Goal: Transaction & Acquisition: Purchase product/service

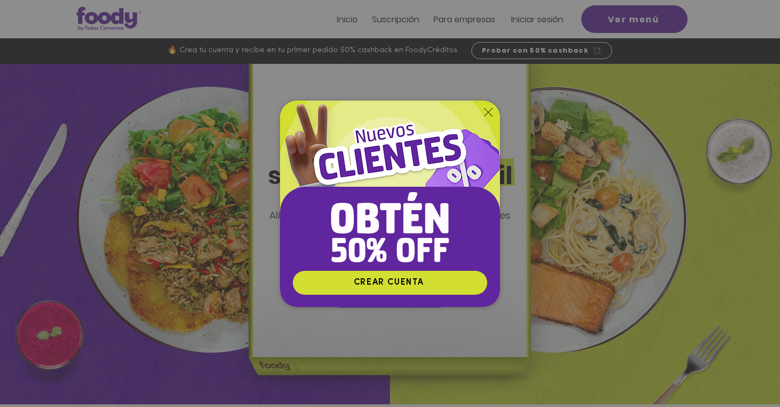
click at [491, 112] on icon "Volver al sitio" at bounding box center [488, 112] width 9 height 9
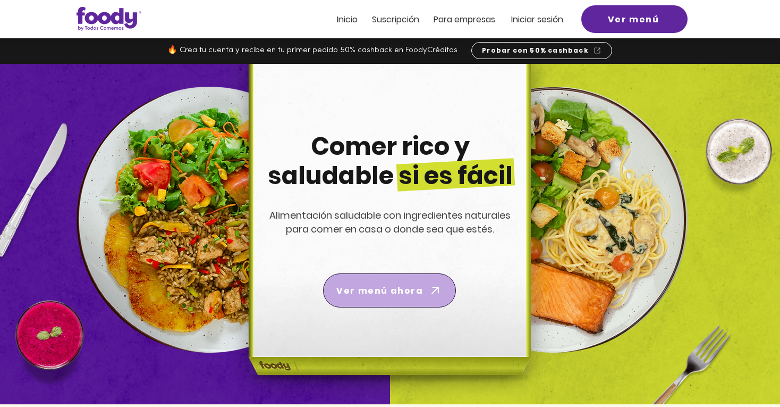
click at [440, 286] on icon "Ver menú ahora" at bounding box center [435, 290] width 15 height 15
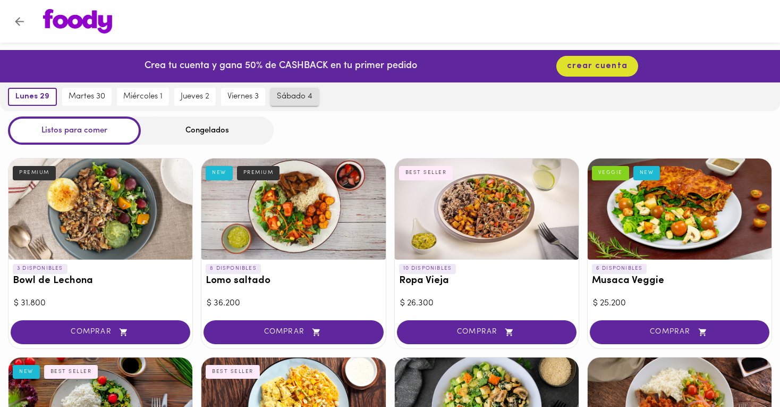
click at [299, 95] on span "sábado 4" at bounding box center [295, 97] width 36 height 10
click at [299, 95] on span "sábado 4" at bounding box center [290, 97] width 37 height 10
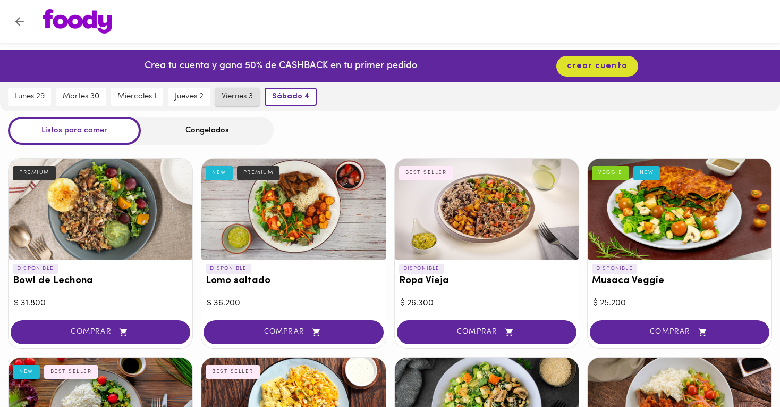
click at [249, 95] on span "viernes 3" at bounding box center [237, 97] width 31 height 10
click at [35, 95] on span "lunes 29" at bounding box center [29, 97] width 30 height 10
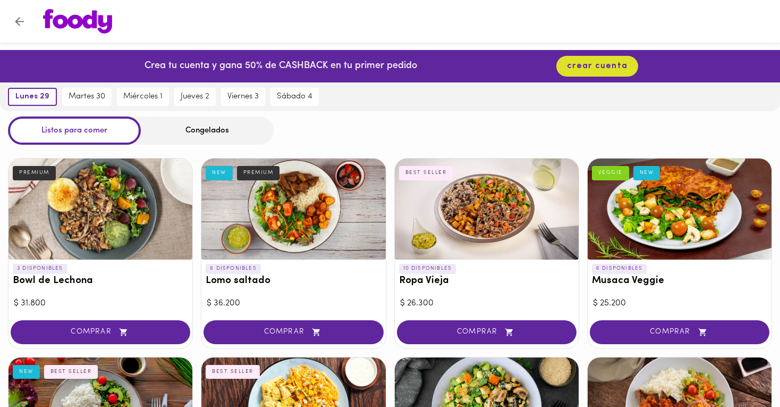
click at [68, 19] on img at bounding box center [77, 21] width 69 height 24
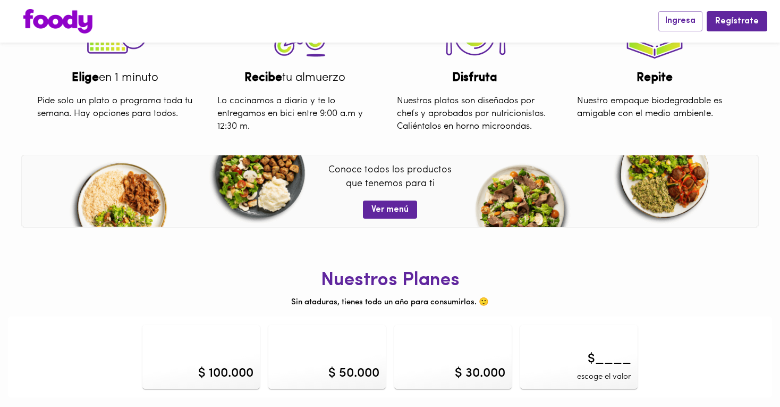
scroll to position [387, 0]
click at [160, 357] on div "$ 100.000" at bounding box center [200, 357] width 117 height 64
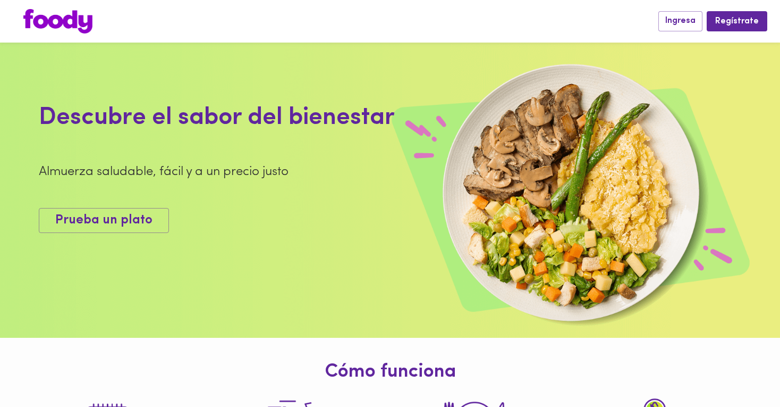
scroll to position [387, 0]
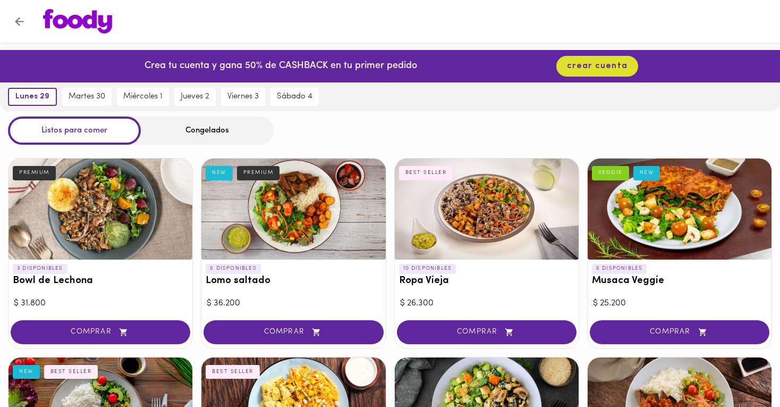
click at [58, 13] on img at bounding box center [77, 21] width 69 height 24
